Goal: Contribute content

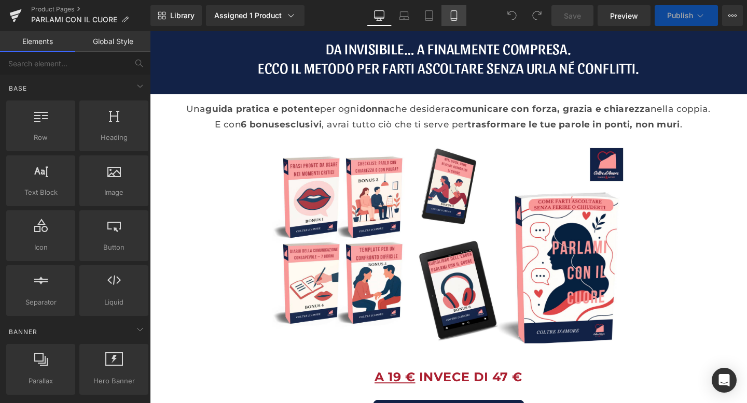
click at [451, 16] on icon at bounding box center [454, 16] width 6 height 10
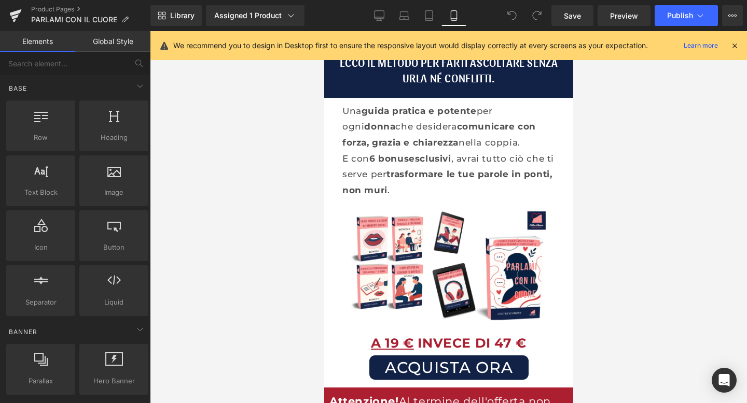
click at [734, 46] on icon at bounding box center [734, 45] width 9 height 9
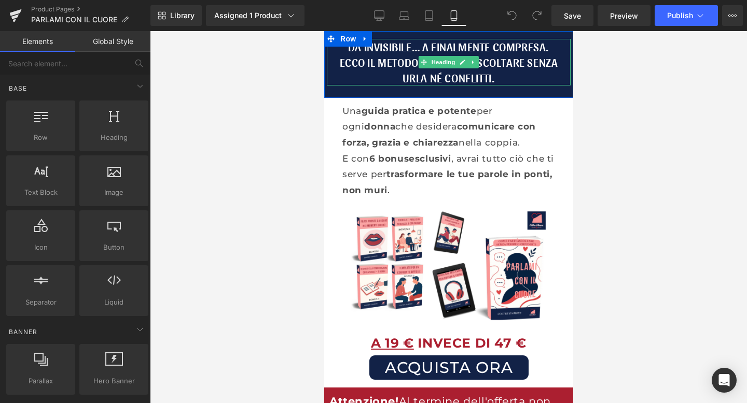
click at [432, 48] on h1 "Da invisibile… a finalmente compresa." at bounding box center [448, 47] width 244 height 16
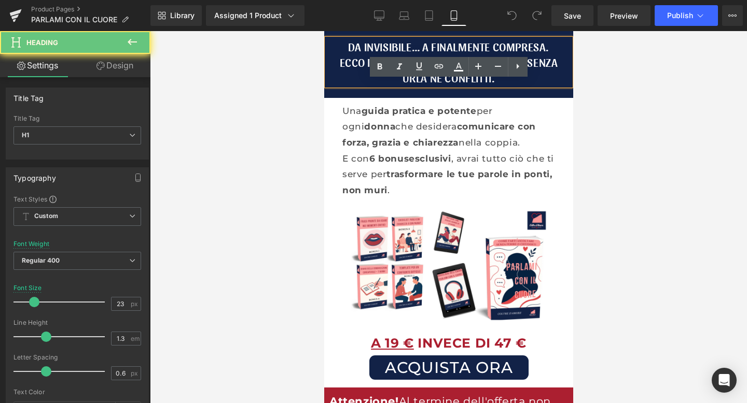
click at [433, 48] on h1 "Da invisibile… a finalmente compresa." at bounding box center [448, 47] width 244 height 16
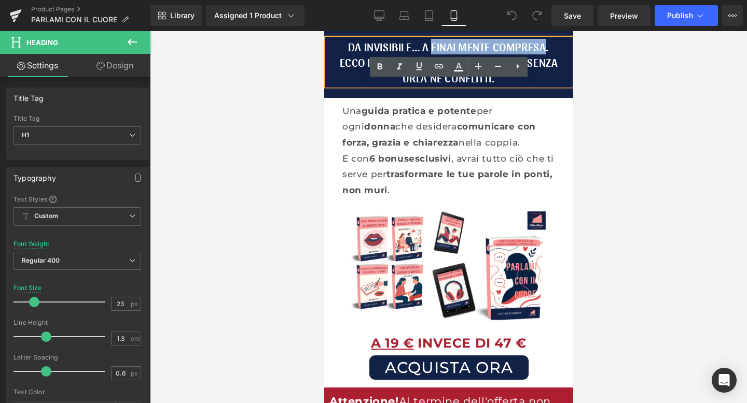
drag, startPoint x: 546, startPoint y: 47, endPoint x: 434, endPoint y: 49, distance: 112.5
click at [434, 49] on h1 "Da invisibile… a finalmente compresa." at bounding box center [448, 47] width 244 height 16
click at [380, 63] on icon at bounding box center [379, 67] width 12 height 12
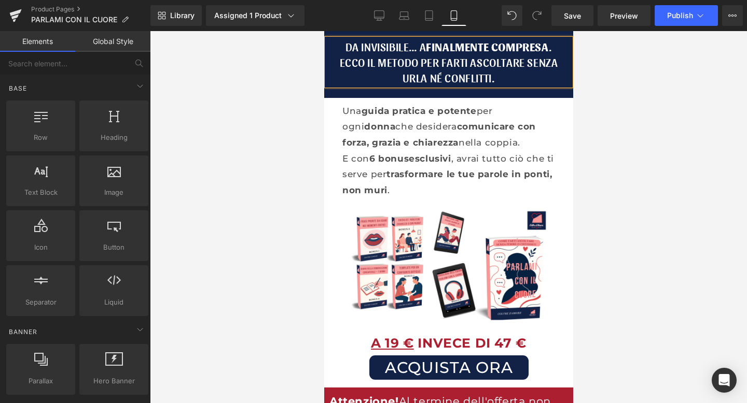
click at [279, 101] on div at bounding box center [448, 217] width 597 height 372
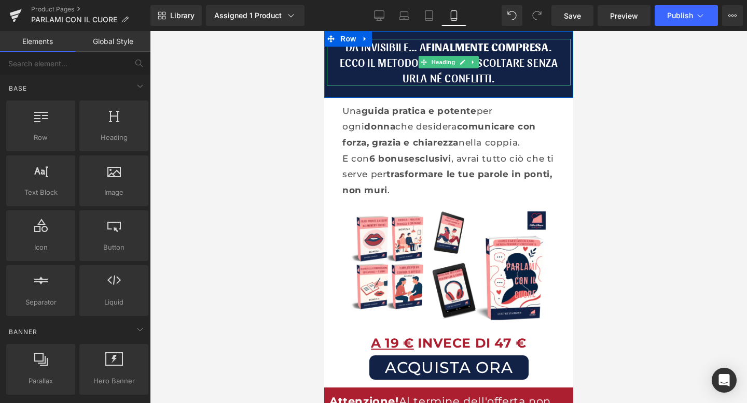
click at [374, 71] on h1 "Ecco il metodo per farti ascoltare senza urla né conflitti." at bounding box center [448, 69] width 244 height 31
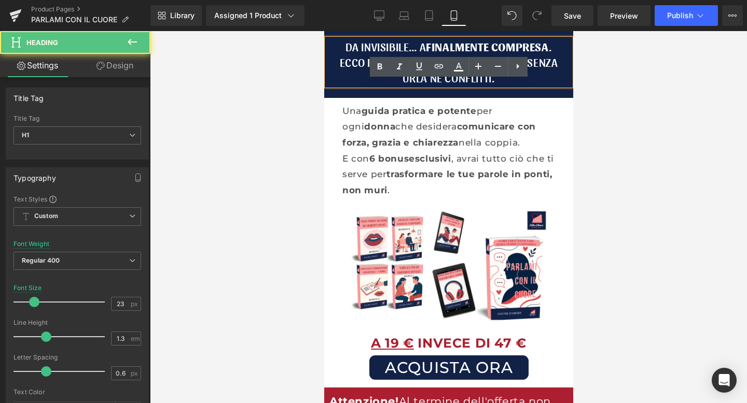
click at [350, 70] on h1 "Ecco il metodo per farti ascoltare senza urla né conflitti." at bounding box center [448, 69] width 244 height 31
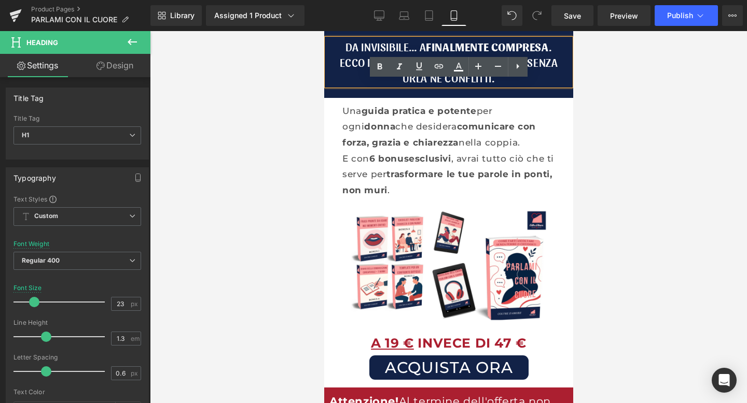
click at [535, 61] on h1 "Ecco il metodo per farti ascoltare senza urla né conflitti." at bounding box center [448, 69] width 244 height 31
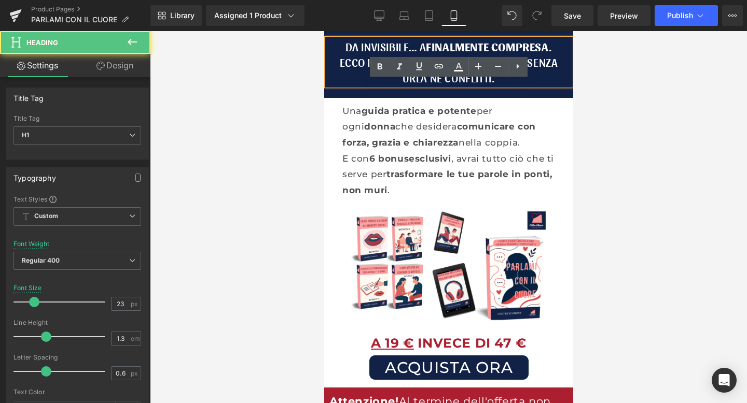
click at [364, 60] on h1 "Ecco il metodo per farti ascoltare senza urla né conflitti." at bounding box center [448, 69] width 244 height 31
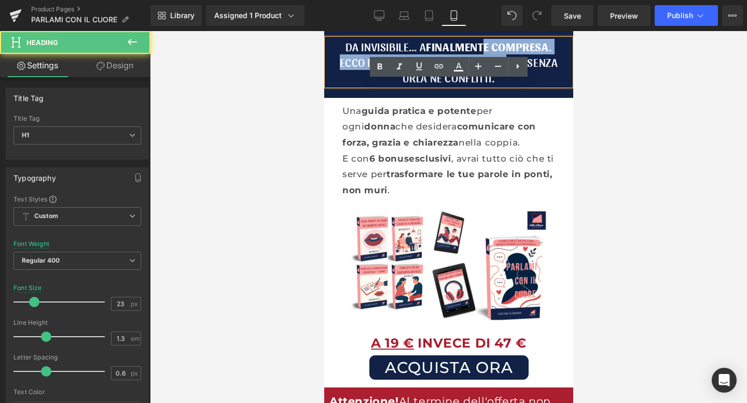
drag, startPoint x: 487, startPoint y: 49, endPoint x: 507, endPoint y: 65, distance: 25.1
click at [507, 65] on div "Da invisibile… a finalmente compresa . Ecco il metodo per farti ascoltare senza…" at bounding box center [448, 62] width 244 height 47
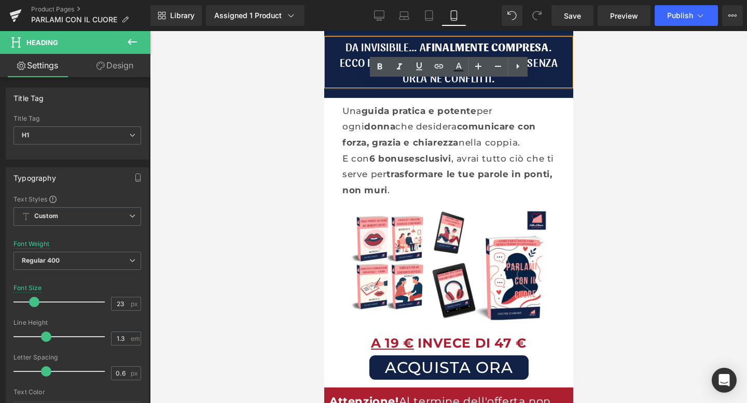
click at [539, 65] on h1 "Ecco il metodo per farti ascoltare senza urla né conflitti." at bounding box center [448, 69] width 244 height 31
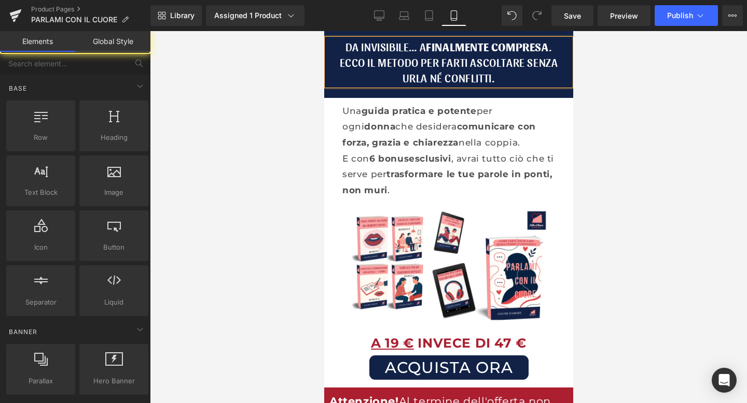
click at [646, 72] on div at bounding box center [448, 217] width 597 height 372
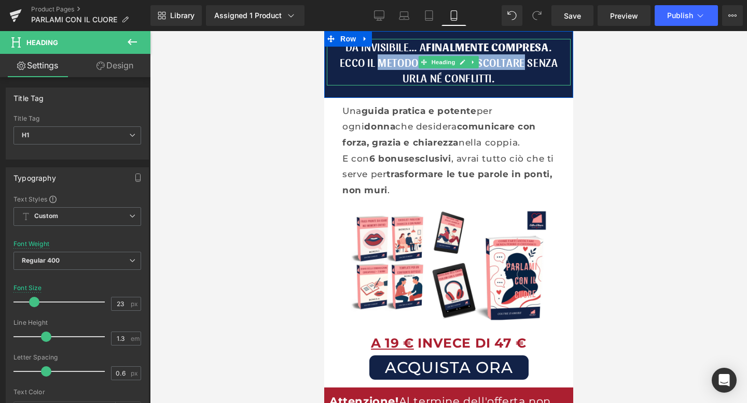
drag, startPoint x: 379, startPoint y: 63, endPoint x: 524, endPoint y: 62, distance: 144.7
click at [524, 62] on h1 "Ecco il metodo per farti ascoltare senza urla né conflitti." at bounding box center [448, 69] width 244 height 31
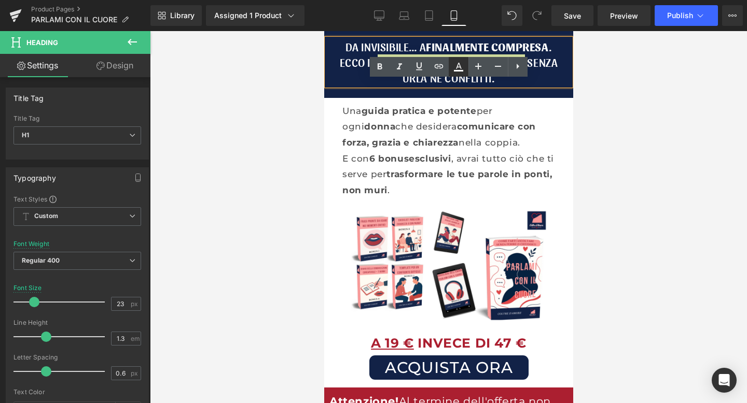
click at [460, 69] on icon at bounding box center [458, 67] width 12 height 12
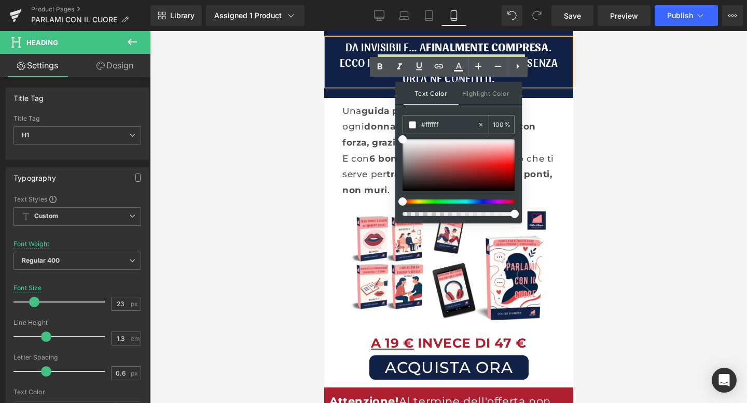
click at [443, 118] on div "#ffffff" at bounding box center [440, 125] width 74 height 18
click at [442, 124] on input "#ffffff" at bounding box center [449, 124] width 56 height 11
drag, startPoint x: 442, startPoint y: 124, endPoint x: 414, endPoint y: 124, distance: 28.0
click at [414, 124] on div "#ffffff" at bounding box center [440, 125] width 74 height 18
paste input "ab1f30"
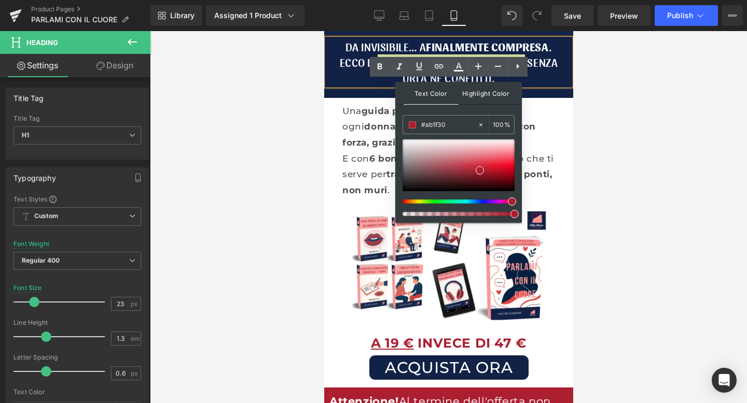
click at [467, 93] on span "Highlight Color" at bounding box center [485, 93] width 55 height 22
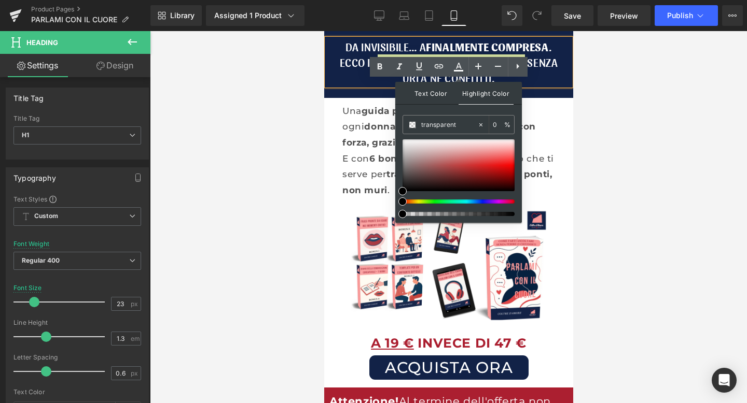
click at [440, 97] on span "Text Color" at bounding box center [430, 93] width 55 height 22
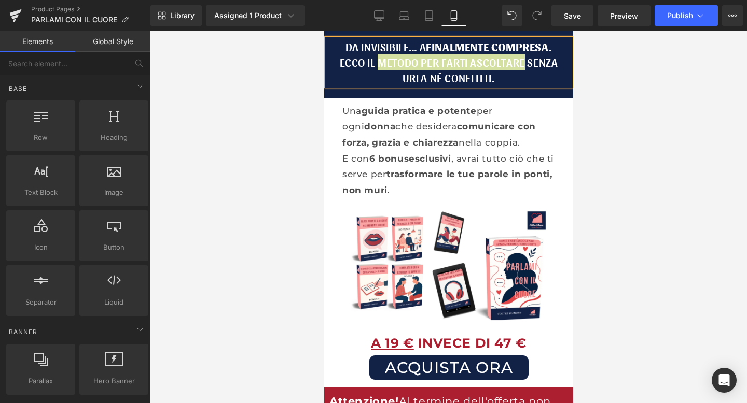
click at [621, 105] on div at bounding box center [448, 217] width 597 height 372
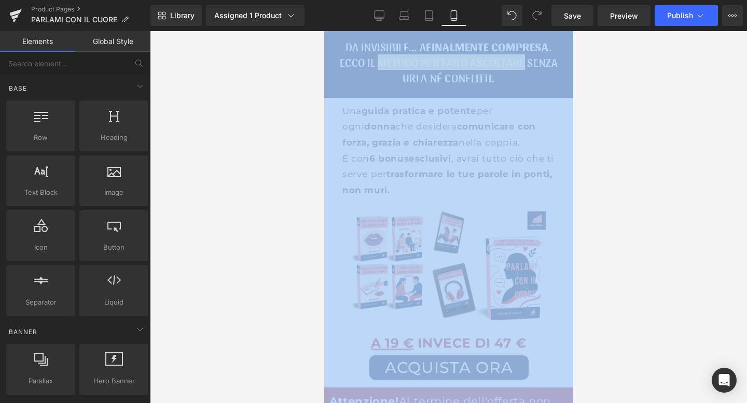
click at [621, 105] on div at bounding box center [448, 217] width 597 height 372
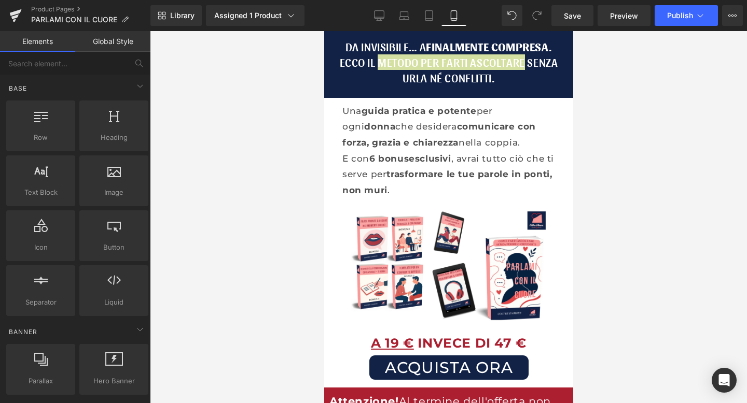
click at [603, 75] on div at bounding box center [448, 217] width 597 height 372
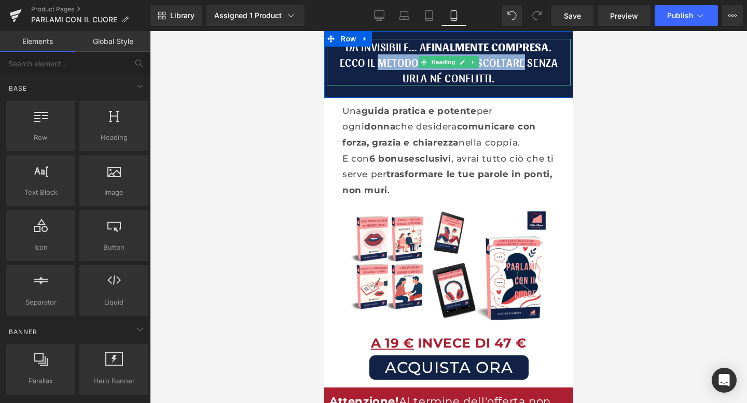
click at [494, 63] on h1 "Ecco il metodo per farti ascoltare senza urla né conflitti." at bounding box center [448, 69] width 244 height 31
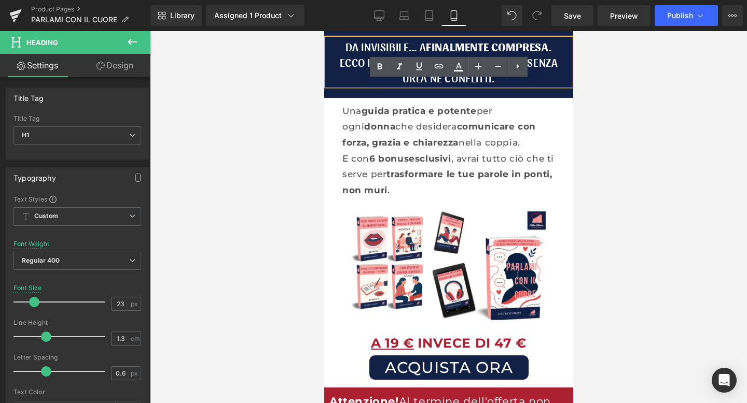
click at [528, 48] on strong "finalmente compresa" at bounding box center [486, 46] width 122 height 14
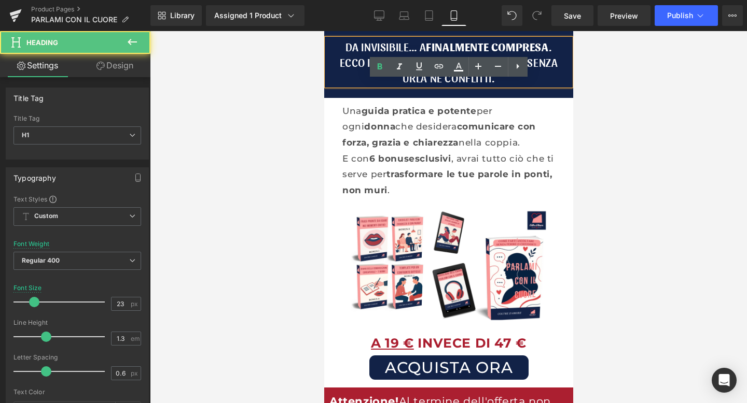
click at [353, 43] on h1 "Da invisibile… a finalmente compresa ." at bounding box center [448, 47] width 244 height 16
click at [307, 71] on div at bounding box center [448, 217] width 597 height 372
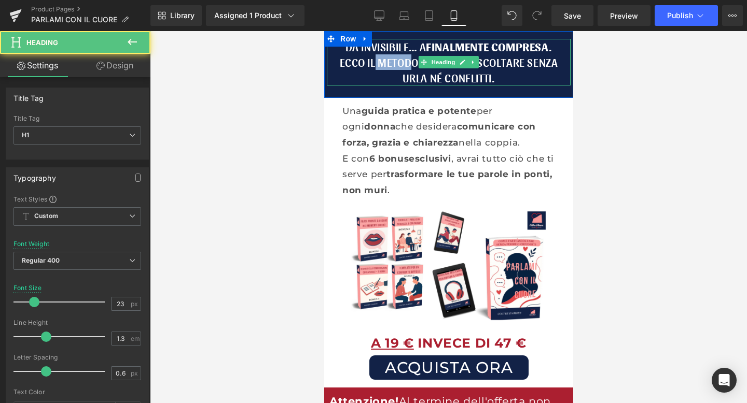
drag, startPoint x: 375, startPoint y: 61, endPoint x: 413, endPoint y: 61, distance: 37.9
click at [413, 61] on h1 "Ecco il metodo per farti ascoltare senza urla né conflitti." at bounding box center [448, 69] width 244 height 31
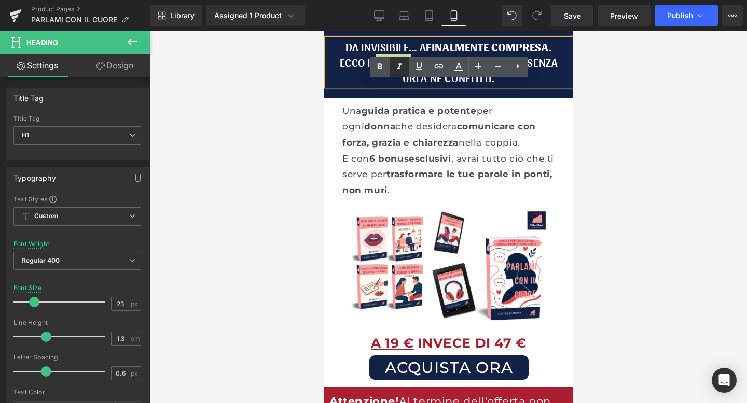
click at [389, 61] on link at bounding box center [399, 67] width 20 height 20
click at [402, 61] on icon at bounding box center [399, 67] width 12 height 12
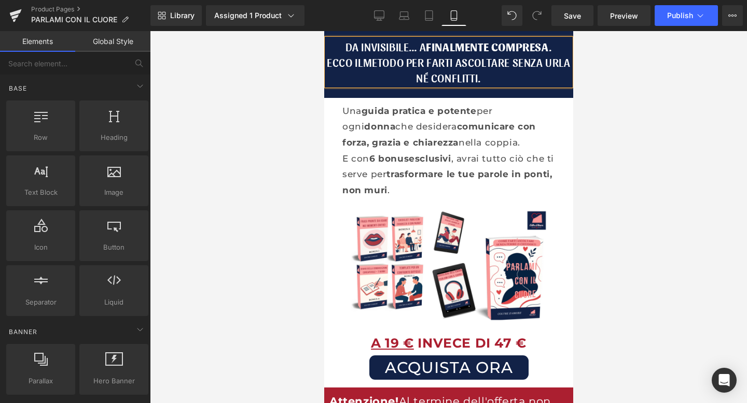
click at [296, 71] on div at bounding box center [448, 217] width 597 height 372
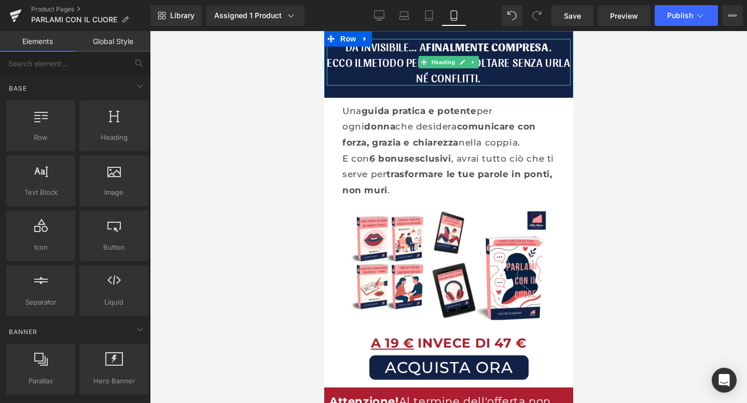
click at [362, 57] on h1 "Ecco il metod o per farti ascoltare senza urla né conflitti." at bounding box center [448, 69] width 244 height 31
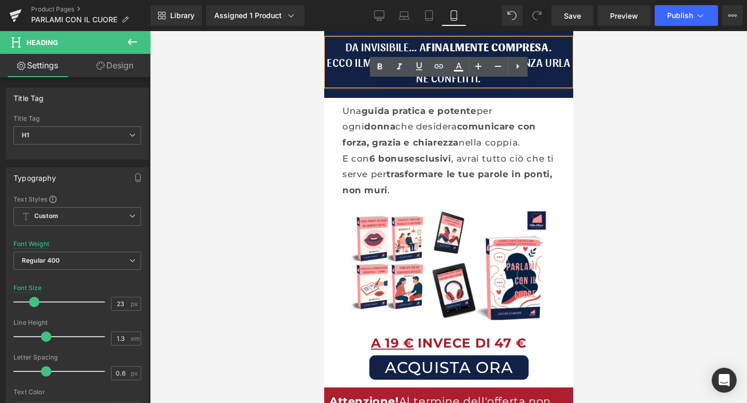
click at [290, 70] on div at bounding box center [448, 217] width 597 height 372
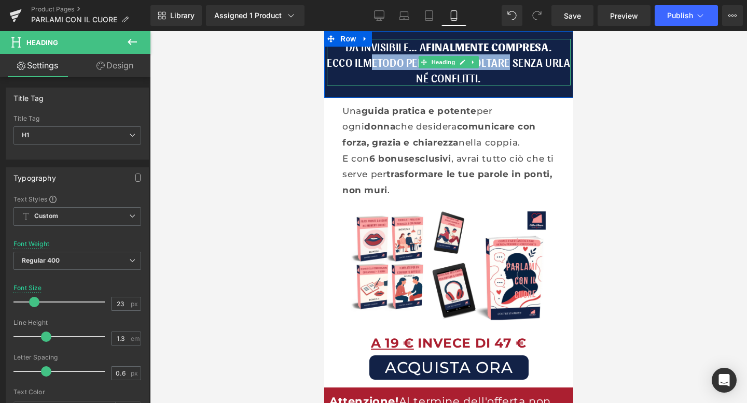
drag, startPoint x: 379, startPoint y: 61, endPoint x: 522, endPoint y: 64, distance: 143.7
click at [522, 64] on h1 "Ecco il metod o per farti ascoltare senza urla né conflitti." at bounding box center [448, 69] width 244 height 31
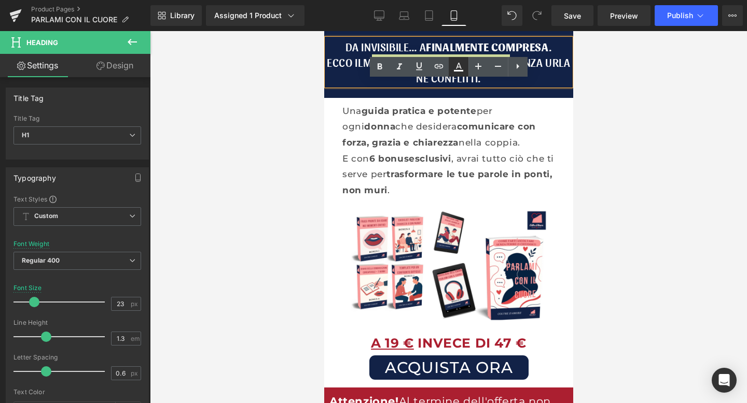
click at [451, 65] on link at bounding box center [459, 67] width 20 height 20
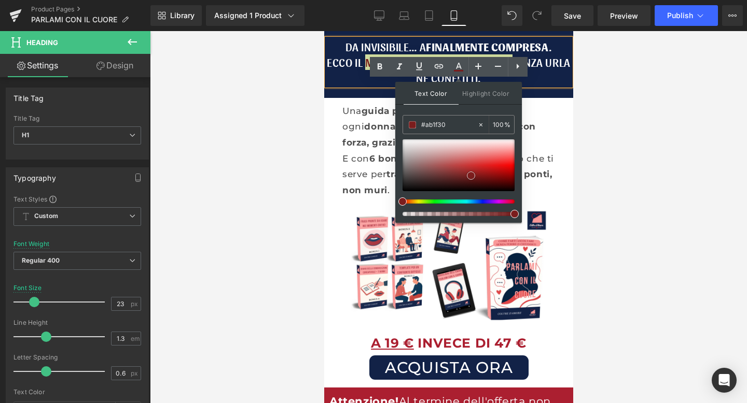
drag, startPoint x: 443, startPoint y: 172, endPoint x: 471, endPoint y: 174, distance: 28.1
click at [471, 175] on div at bounding box center [458, 165] width 112 height 52
drag, startPoint x: 446, startPoint y: 127, endPoint x: 402, endPoint y: 124, distance: 44.2
click at [402, 124] on div "#ab1f30 100 %" at bounding box center [458, 124] width 112 height 19
paste input "ab1f30"
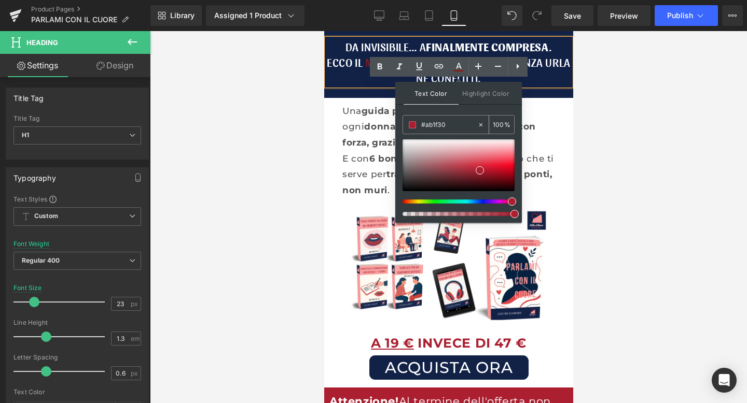
type input "#ab1f30"
click at [491, 94] on span "Highlight Color" at bounding box center [485, 93] width 55 height 22
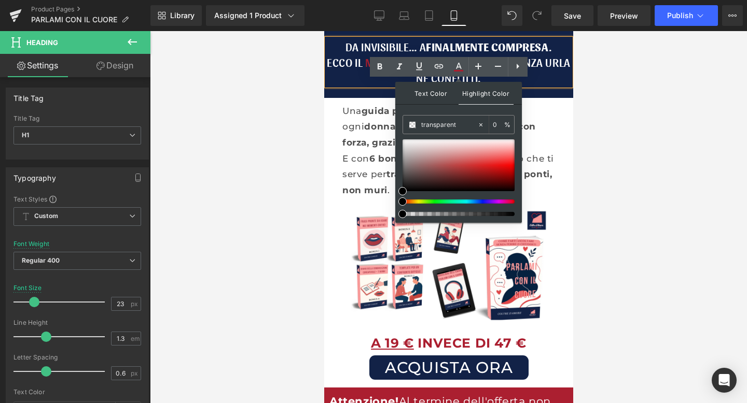
click at [433, 93] on span "Text Color" at bounding box center [430, 93] width 55 height 22
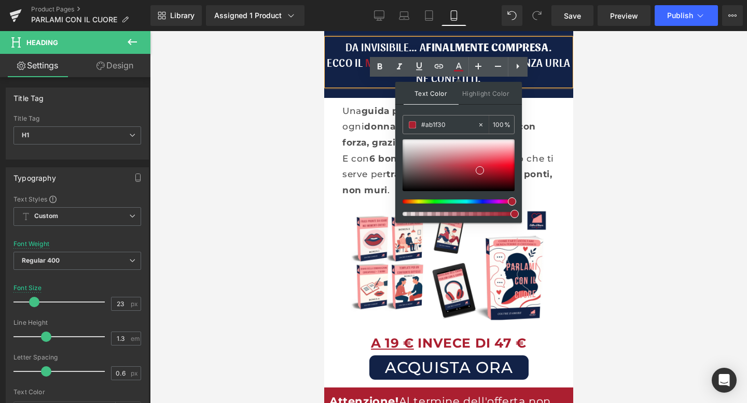
click at [586, 124] on div at bounding box center [448, 217] width 597 height 372
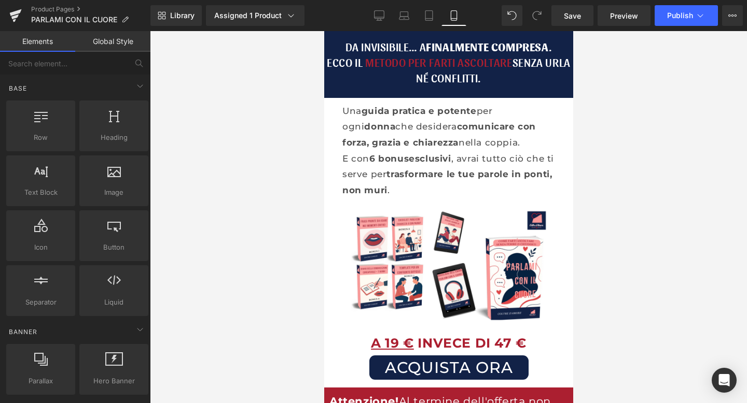
click at [609, 120] on div at bounding box center [448, 217] width 597 height 372
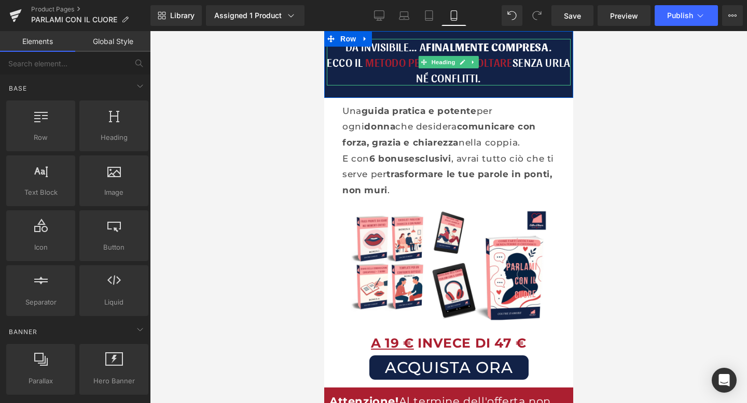
click at [509, 74] on h1 "Ecco il metod o per farti ascoltare senza urla né conflitti." at bounding box center [448, 69] width 244 height 31
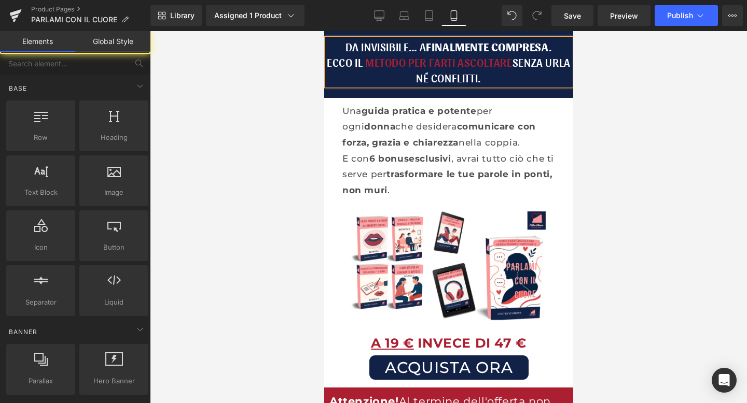
click at [661, 59] on div at bounding box center [448, 217] width 597 height 372
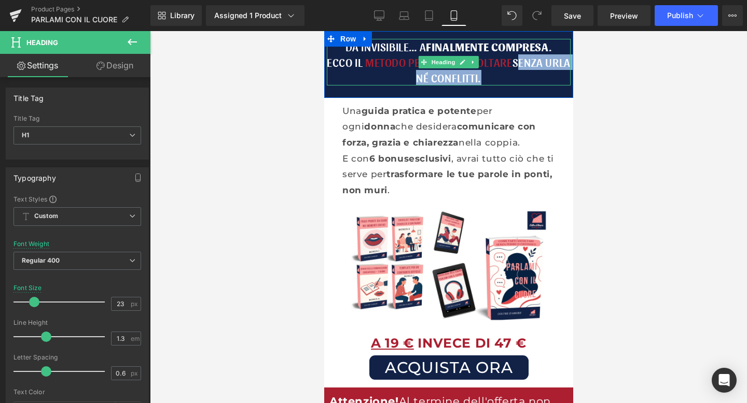
drag, startPoint x: 527, startPoint y: 63, endPoint x: 490, endPoint y: 81, distance: 41.3
click at [490, 81] on h1 "Ecco il metod o per farti ascoltare senza urla né conflitti." at bounding box center [448, 69] width 244 height 31
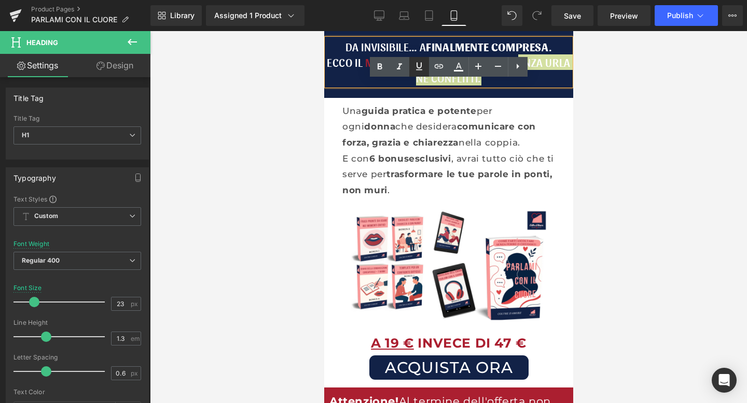
click at [415, 68] on icon at bounding box center [419, 66] width 12 height 12
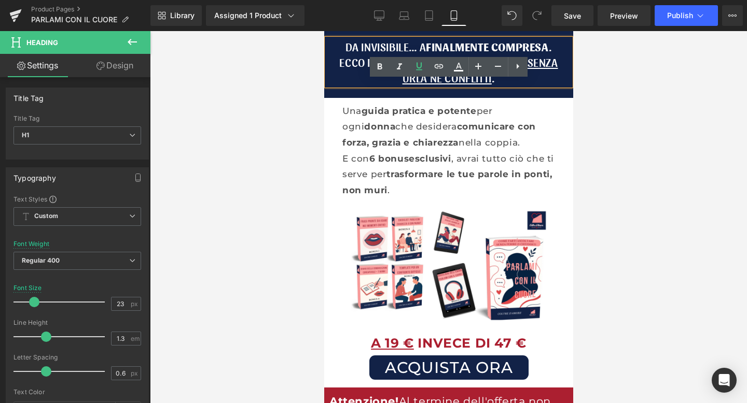
click at [644, 113] on div at bounding box center [448, 217] width 597 height 372
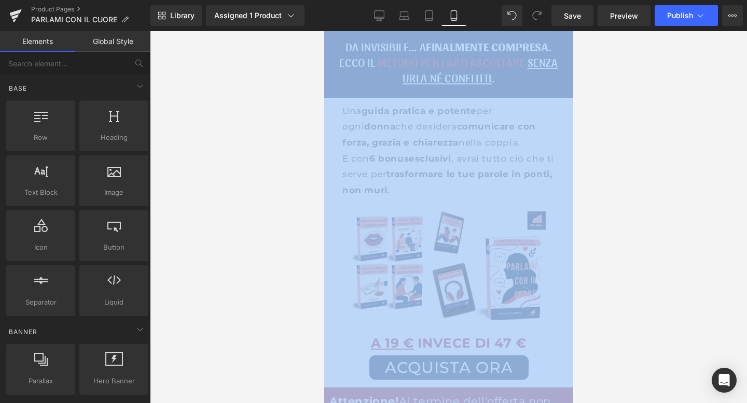
click at [644, 113] on div at bounding box center [448, 217] width 597 height 372
click at [623, 113] on div at bounding box center [448, 217] width 597 height 372
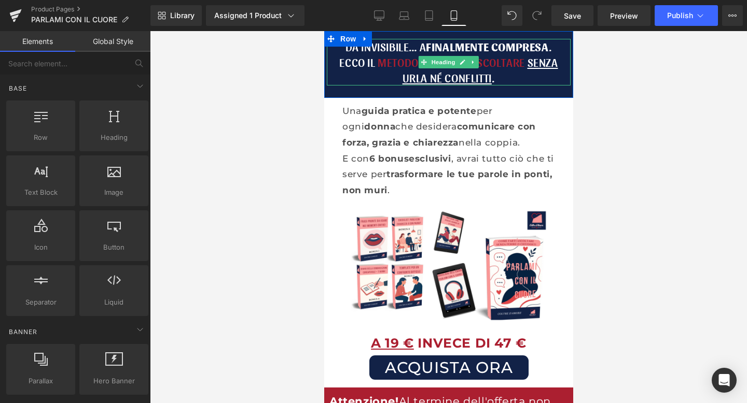
click at [491, 74] on h1 "Ecco il metod o per farti ascoltare senza urla né conflitti ." at bounding box center [448, 69] width 244 height 31
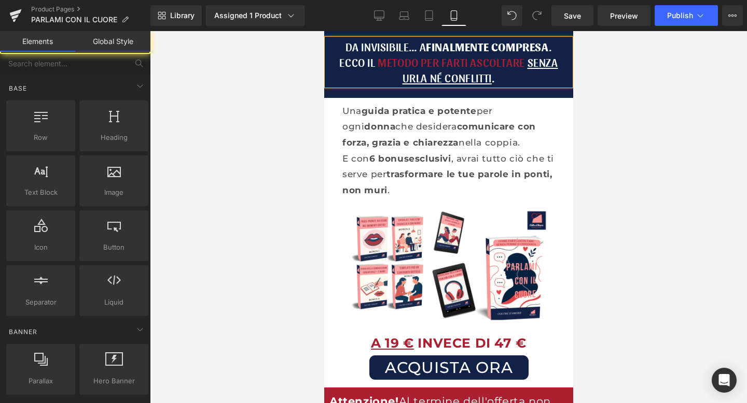
click at [653, 76] on div at bounding box center [448, 217] width 597 height 372
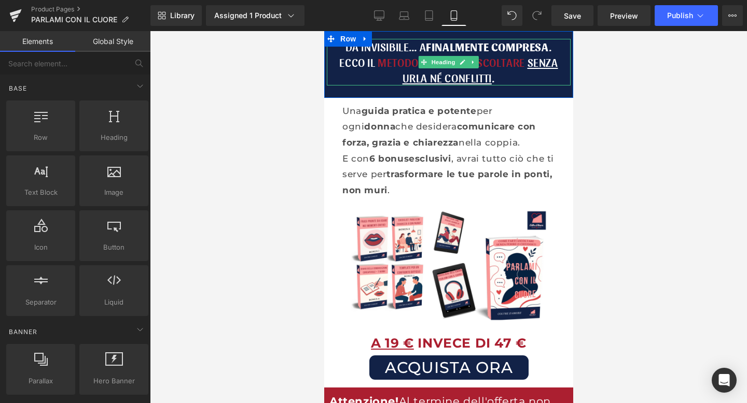
click at [383, 65] on span "metod o per farti ascoltare" at bounding box center [450, 62] width 147 height 14
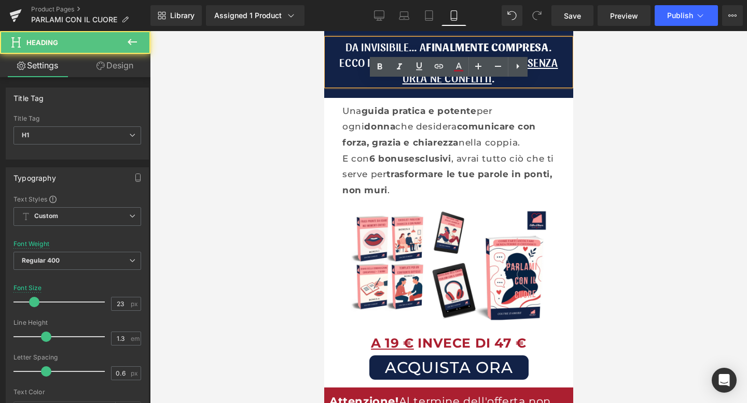
click at [544, 59] on span "senza urla né conflitti" at bounding box center [480, 70] width 156 height 30
click at [499, 47] on strong "finalmente compresa" at bounding box center [486, 46] width 122 height 14
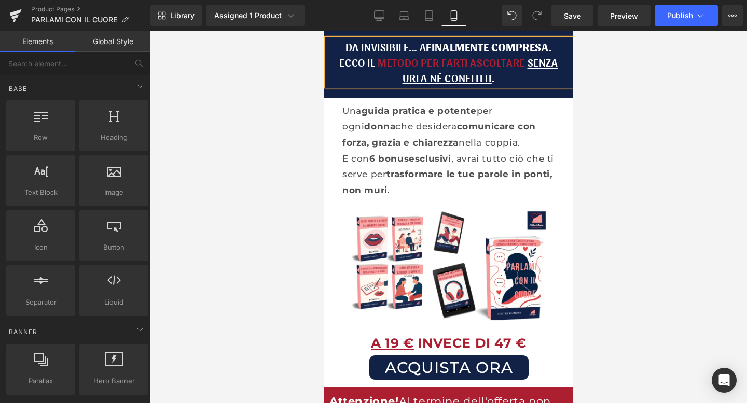
click at [290, 75] on div at bounding box center [448, 217] width 597 height 372
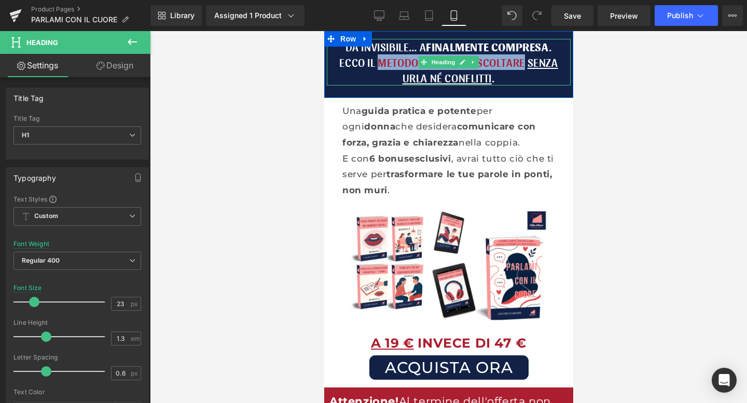
drag, startPoint x: 377, startPoint y: 64, endPoint x: 524, endPoint y: 61, distance: 146.8
click at [524, 61] on span "metod o per farti ascoltare" at bounding box center [450, 62] width 147 height 14
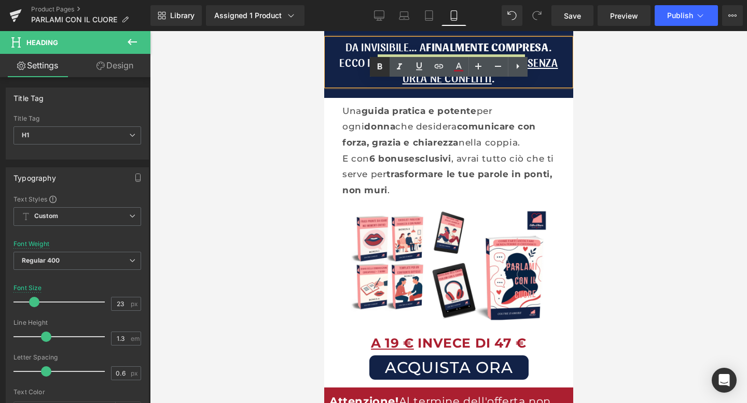
click at [381, 69] on icon at bounding box center [379, 67] width 12 height 12
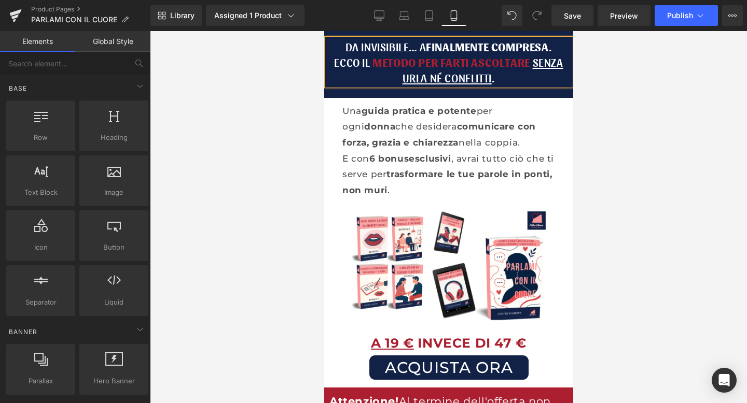
click at [250, 107] on div at bounding box center [448, 217] width 597 height 372
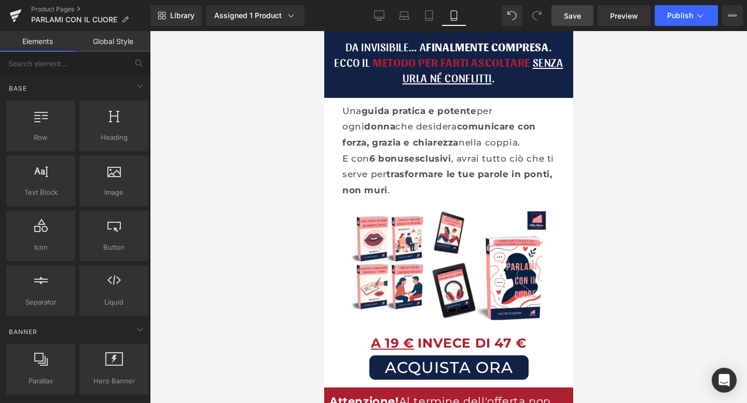
click at [576, 18] on span "Save" at bounding box center [572, 15] width 17 height 11
click at [685, 21] on button "Publish" at bounding box center [685, 15] width 63 height 21
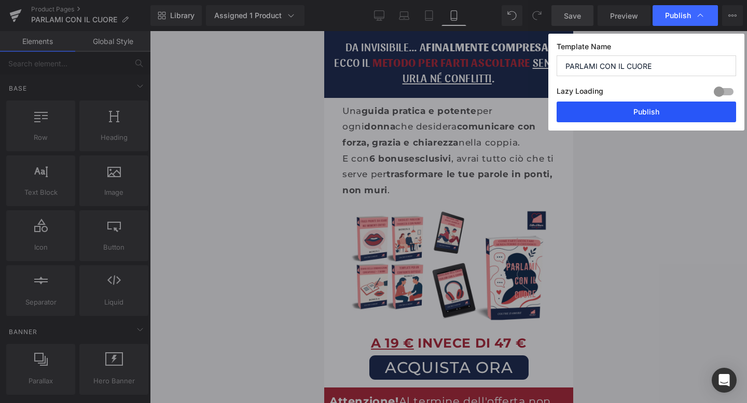
click at [634, 110] on button "Publish" at bounding box center [645, 112] width 179 height 21
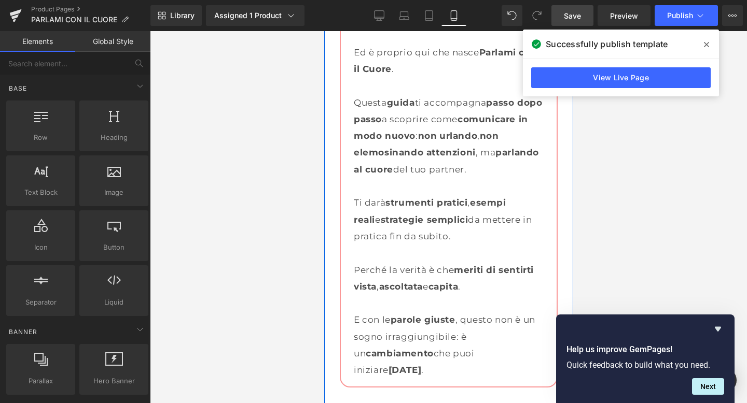
scroll to position [2399, 0]
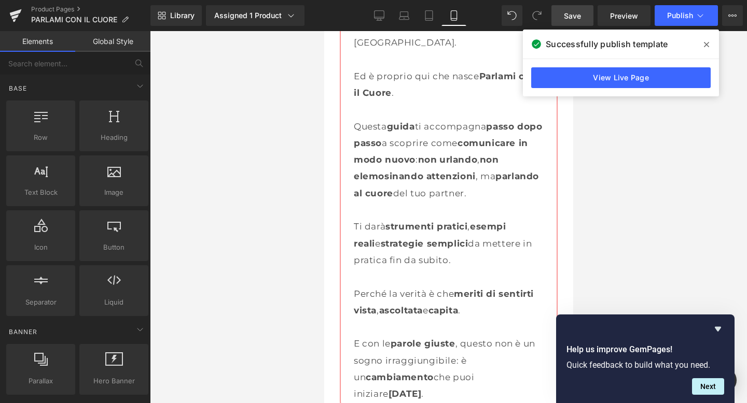
click at [710, 45] on span at bounding box center [706, 44] width 17 height 17
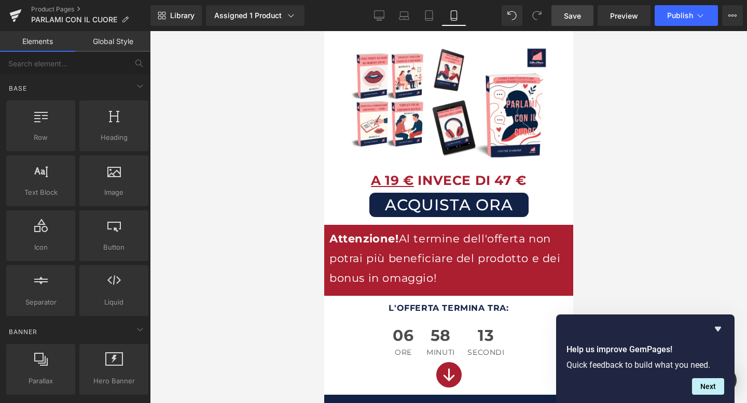
scroll to position [0, 0]
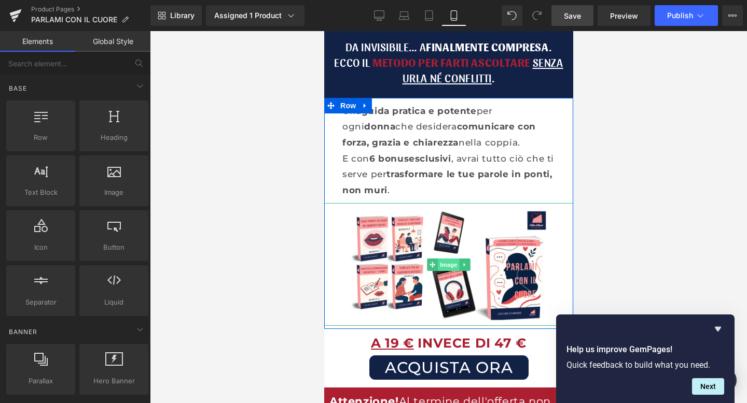
click at [450, 268] on span "Image" at bounding box center [448, 265] width 22 height 12
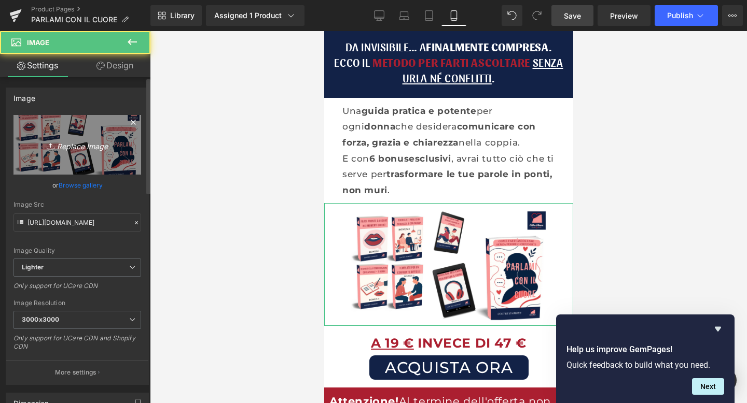
click at [86, 139] on icon "Replace Image" at bounding box center [77, 144] width 83 height 13
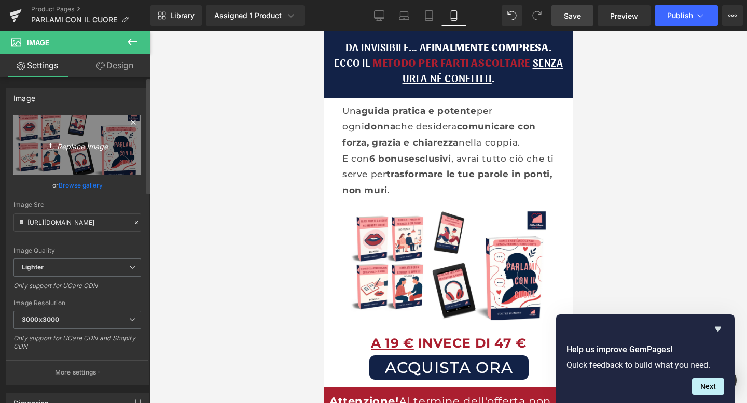
type input "C:\fakepath\mockup pcc.png"
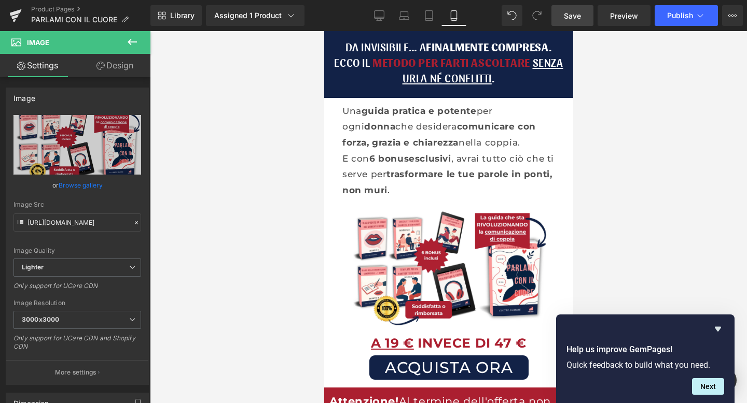
click at [571, 13] on span "Save" at bounding box center [572, 15] width 17 height 11
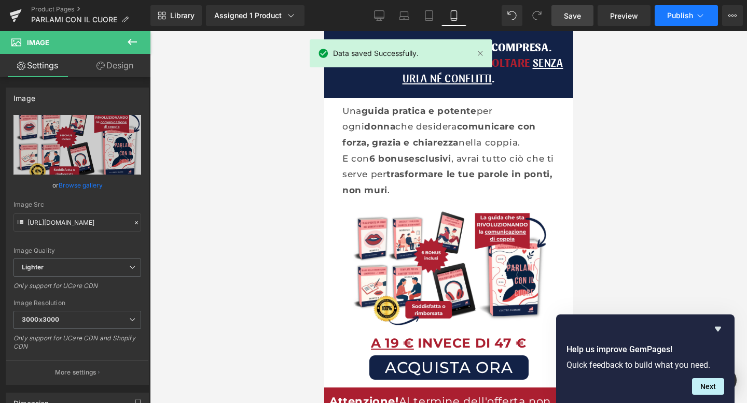
click at [674, 22] on button "Publish" at bounding box center [685, 15] width 63 height 21
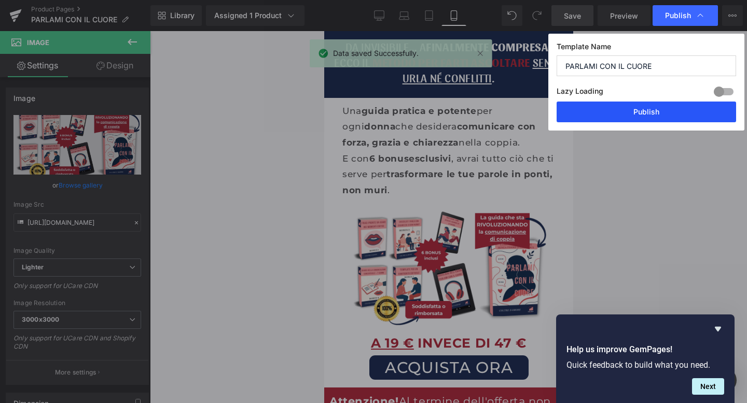
click at [626, 108] on button "Publish" at bounding box center [645, 112] width 179 height 21
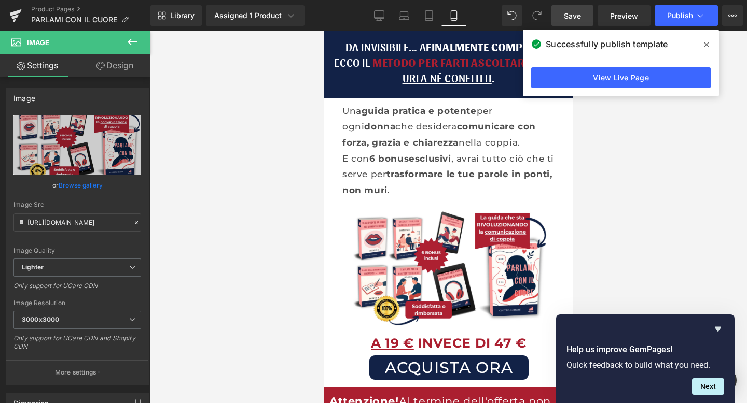
click at [707, 41] on icon at bounding box center [706, 44] width 5 height 8
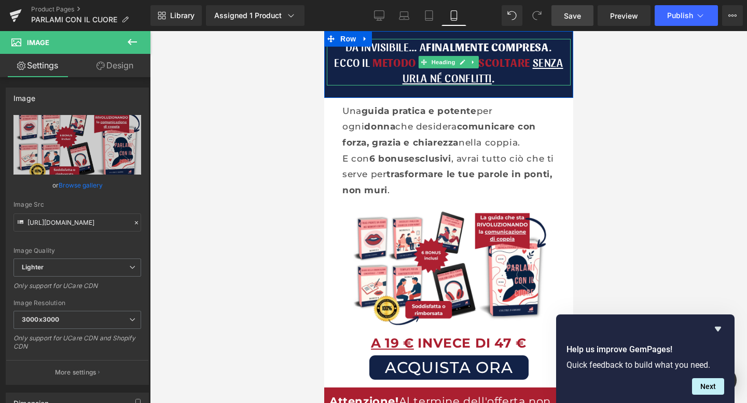
click at [528, 65] on span "metodo per farti ascoltare" at bounding box center [451, 62] width 158 height 14
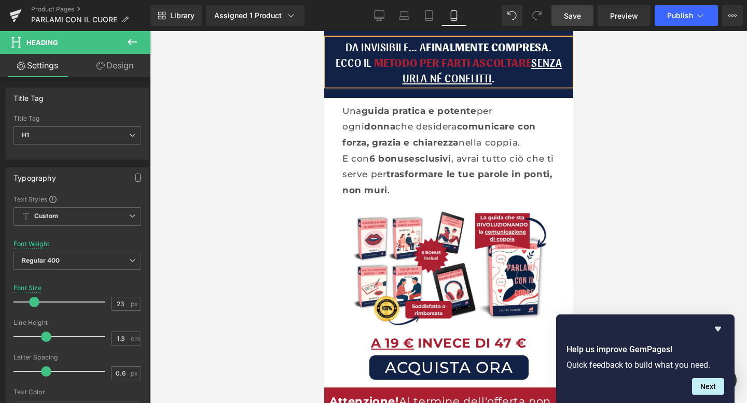
click at [577, 13] on span "Save" at bounding box center [572, 15] width 17 height 11
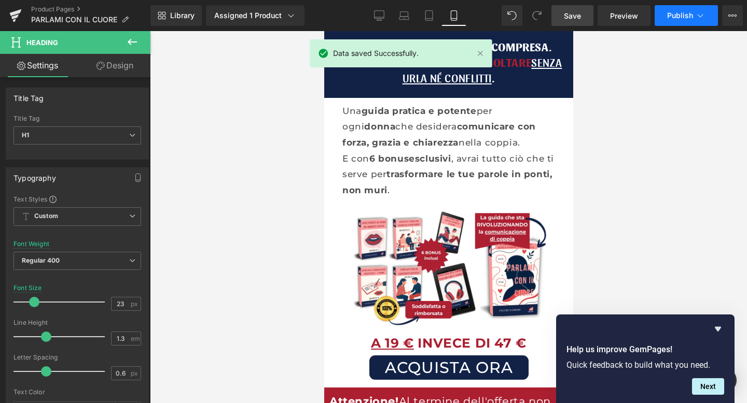
click at [690, 20] on button "Publish" at bounding box center [685, 15] width 63 height 21
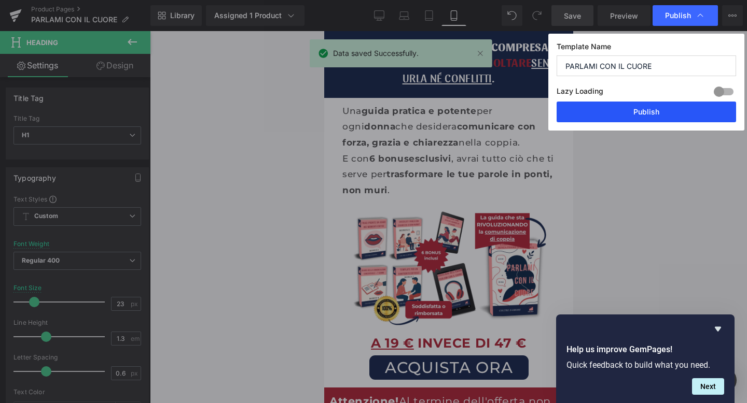
click at [625, 118] on button "Publish" at bounding box center [645, 112] width 179 height 21
